Goal: Find contact information: Find contact information

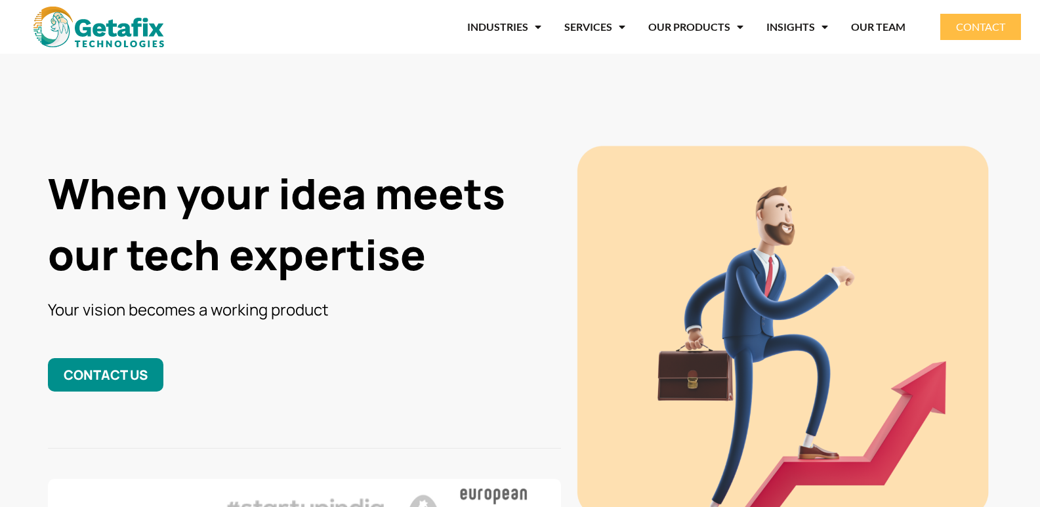
click at [140, 363] on link "CONTACT US" at bounding box center [105, 374] width 115 height 33
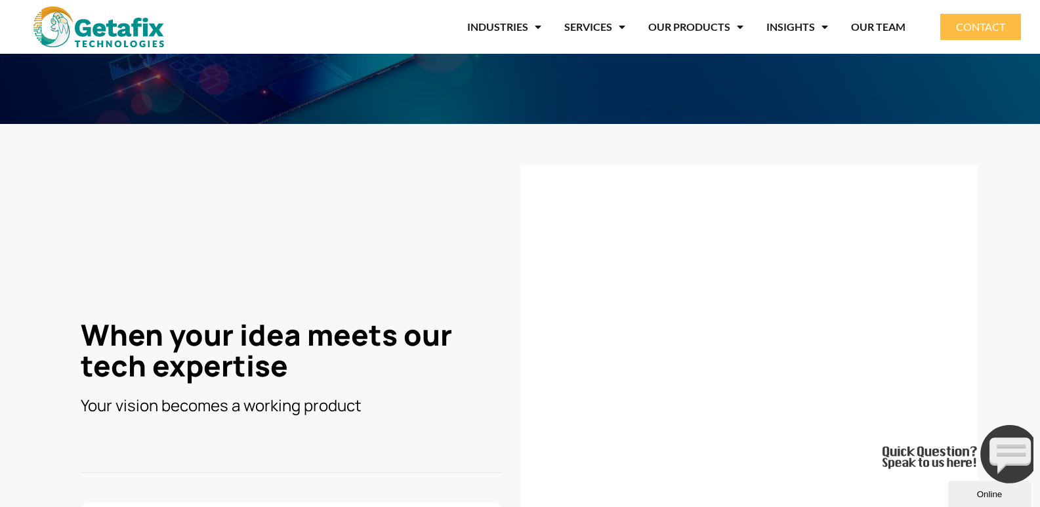
scroll to position [131, 0]
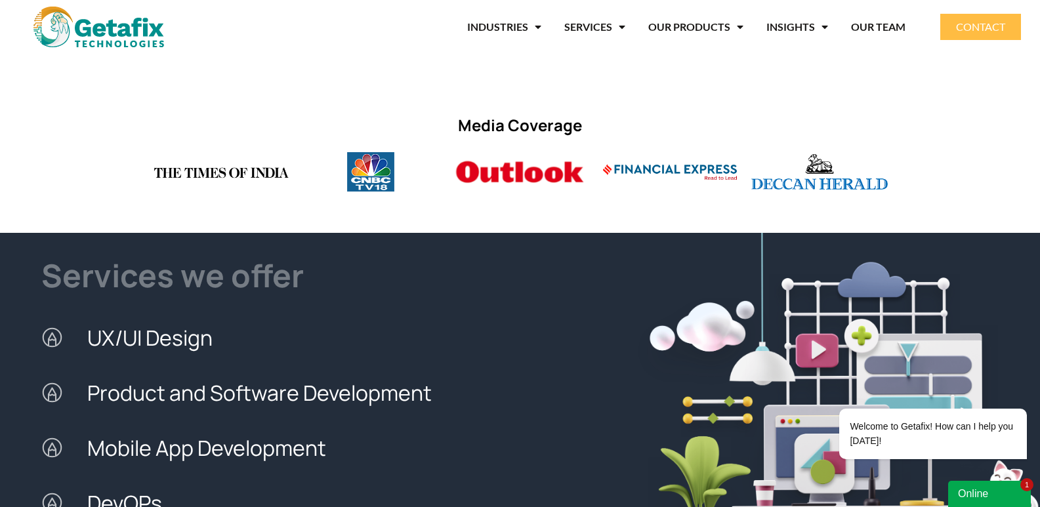
scroll to position [1115, 0]
